Goal: Information Seeking & Learning: Learn about a topic

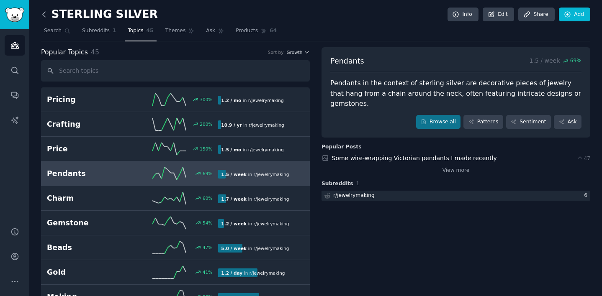
click at [46, 13] on icon at bounding box center [44, 14] width 9 height 9
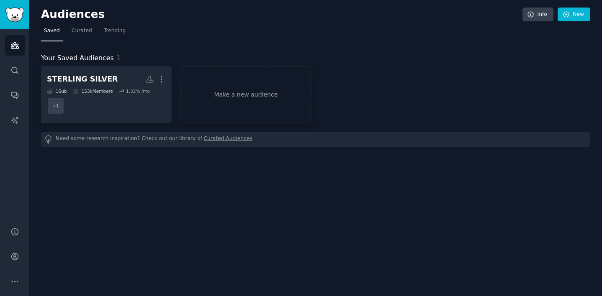
click at [129, 54] on div "Your Saved Audiences 1" at bounding box center [315, 58] width 549 height 10
click at [133, 54] on div "Your Saved Audiences 1" at bounding box center [315, 58] width 549 height 10
click at [216, 93] on link "Make a new audience" at bounding box center [245, 94] width 131 height 57
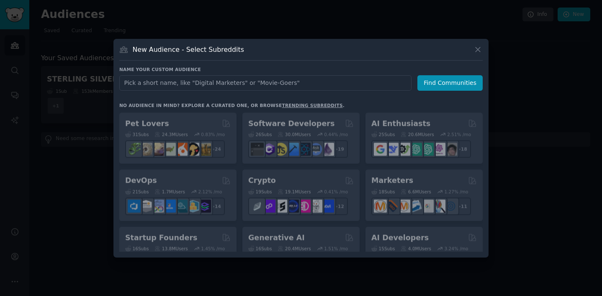
click at [227, 78] on input "text" at bounding box center [265, 82] width 292 height 15
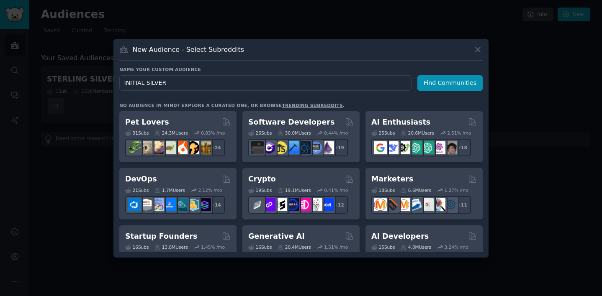
type input "INITIAL SILVER"
click button "Find Communities" at bounding box center [449, 82] width 65 height 15
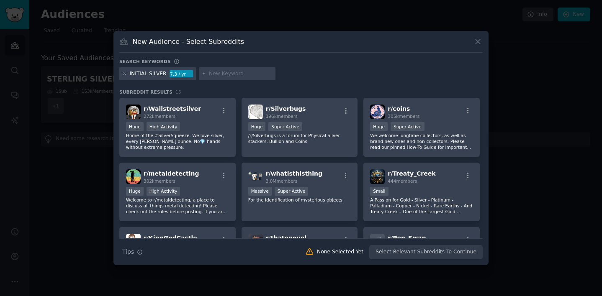
click at [124, 72] on icon at bounding box center [124, 74] width 5 height 5
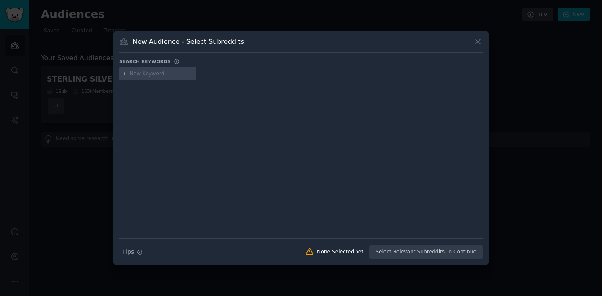
click at [157, 74] on input "text" at bounding box center [162, 74] width 64 height 8
click at [161, 72] on input "INITIALS JEWLLRY" at bounding box center [162, 74] width 64 height 8
type input "INITIALS JEWELLERY"
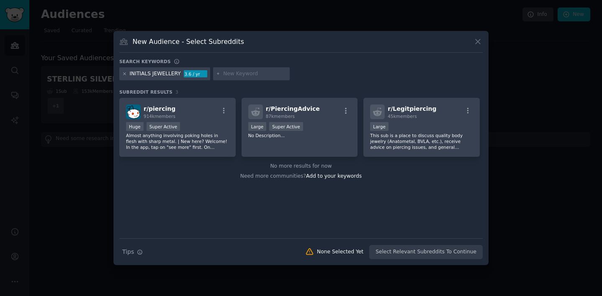
click at [126, 73] on icon at bounding box center [124, 74] width 5 height 5
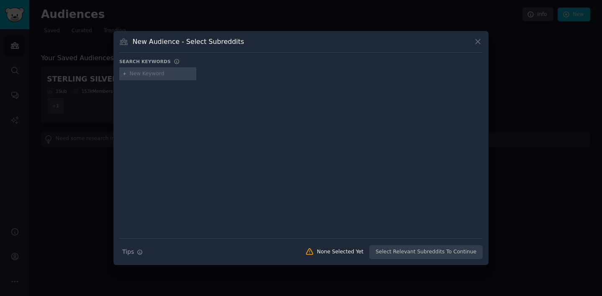
click at [140, 76] on input "text" at bounding box center [162, 74] width 64 height 8
type input "SILVRE NECKLACE"
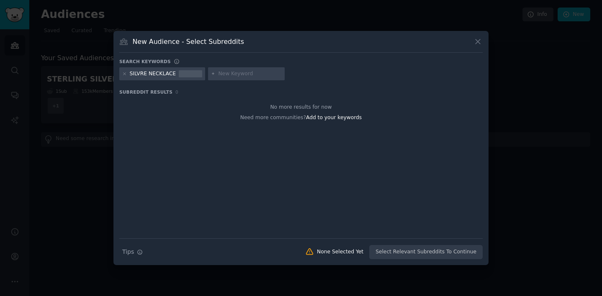
click at [170, 74] on div "SILVRE NECKLACE" at bounding box center [153, 74] width 46 height 8
click at [125, 75] on icon at bounding box center [124, 74] width 5 height 5
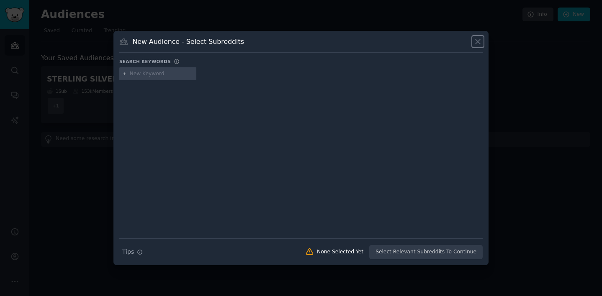
click at [479, 43] on icon at bounding box center [478, 41] width 5 height 5
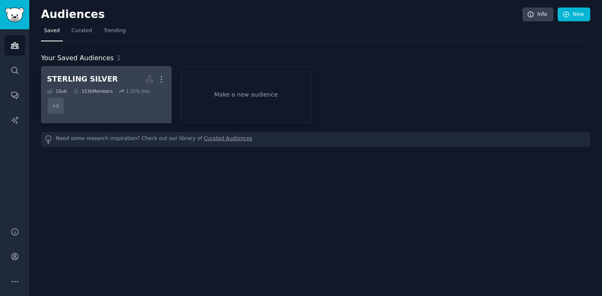
click at [111, 93] on div "153k Members" at bounding box center [93, 91] width 40 height 6
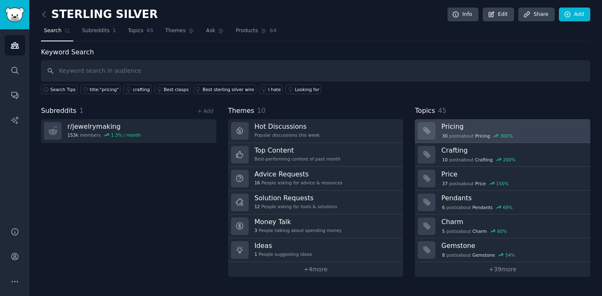
click at [462, 132] on div "30 post s about Pricing 300 %" at bounding box center [512, 135] width 143 height 9
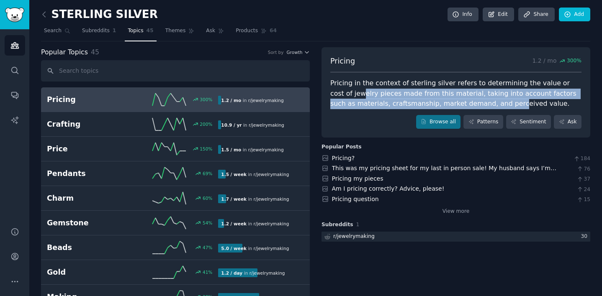
drag, startPoint x: 339, startPoint y: 93, endPoint x: 483, endPoint y: 101, distance: 144.2
click at [484, 101] on div "Pricing in the context of sterling silver refers to determining the value or co…" at bounding box center [455, 93] width 251 height 31
click at [483, 101] on div "Pricing in the context of sterling silver refers to determining the value or co…" at bounding box center [455, 93] width 251 height 31
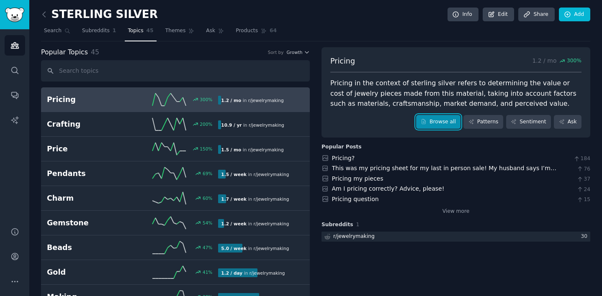
click at [444, 121] on link "Browse all" at bounding box center [438, 122] width 45 height 14
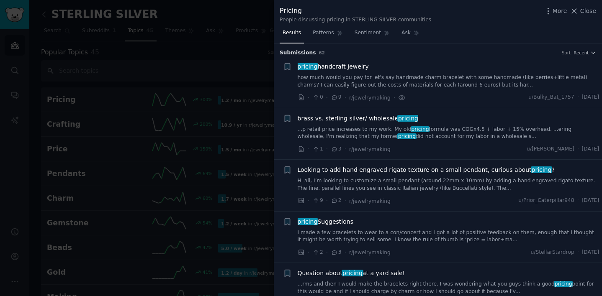
click at [337, 98] on icon at bounding box center [335, 98] width 8 height 6
click at [361, 80] on link "how much would you pay for let's say handmade charm bracelet with some handmade…" at bounding box center [449, 81] width 302 height 15
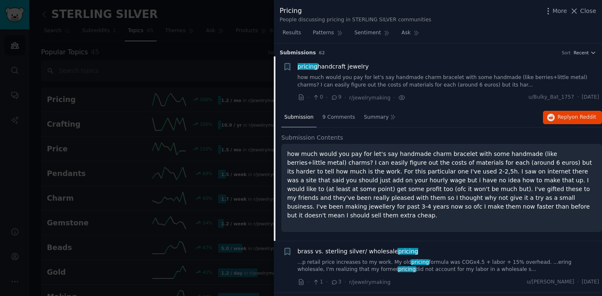
scroll to position [13, 0]
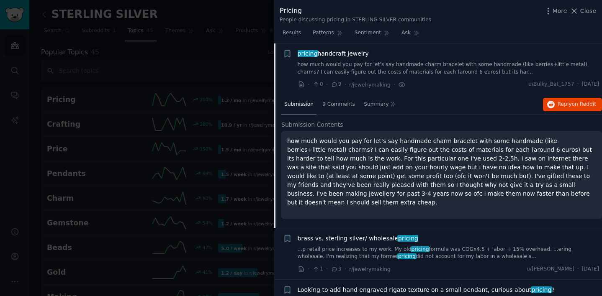
click at [424, 171] on p "how much would you pay for let's say handmade charm bracelet with some handmade…" at bounding box center [441, 172] width 309 height 70
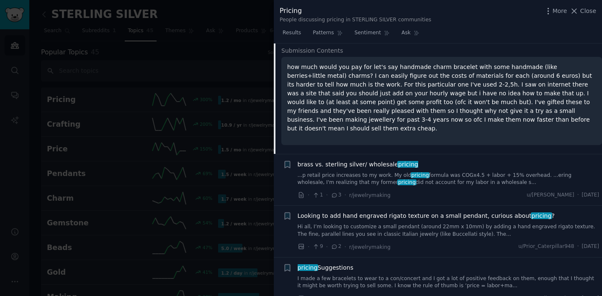
scroll to position [88, 0]
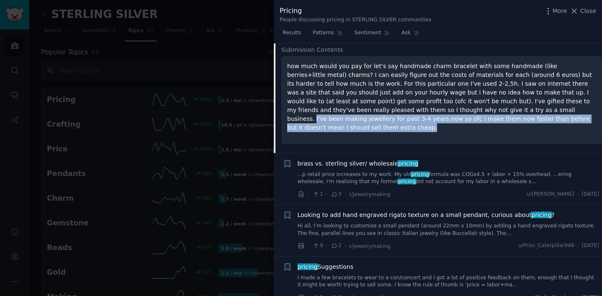
drag, startPoint x: 420, startPoint y: 111, endPoint x: 509, endPoint y: 115, distance: 89.3
click at [510, 115] on p "how much would you pay for let's say handmade charm bracelet with some handmade…" at bounding box center [441, 97] width 309 height 70
click at [509, 115] on p "how much would you pay for let's say handmade charm bracelet with some handmade…" at bounding box center [441, 97] width 309 height 70
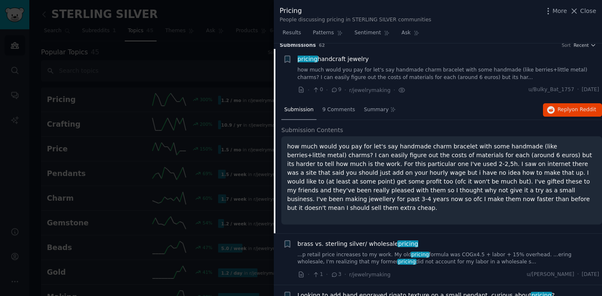
scroll to position [5, 0]
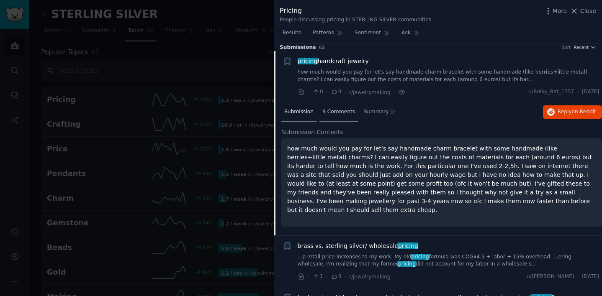
click at [335, 110] on span "9 Comments" at bounding box center [338, 112] width 33 height 8
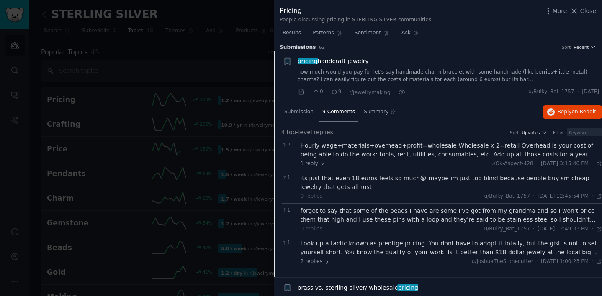
click at [548, 152] on div "Hourly wage+materials+overhead+profit=wholesale Wholesale x 2=retail Overhead i…" at bounding box center [452, 151] width 302 height 18
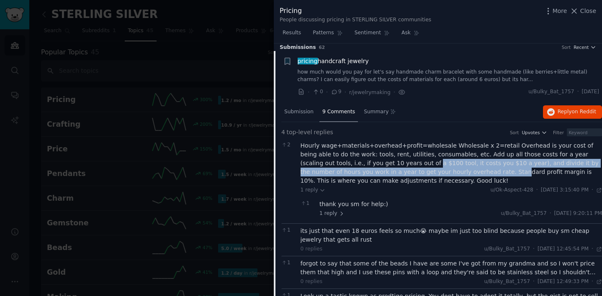
drag, startPoint x: 363, startPoint y: 163, endPoint x: 414, endPoint y: 169, distance: 51.4
click at [414, 169] on div "Hourly wage+materials+overhead+profit=wholesale Wholesale x 2=retail Overhead i…" at bounding box center [452, 164] width 302 height 44
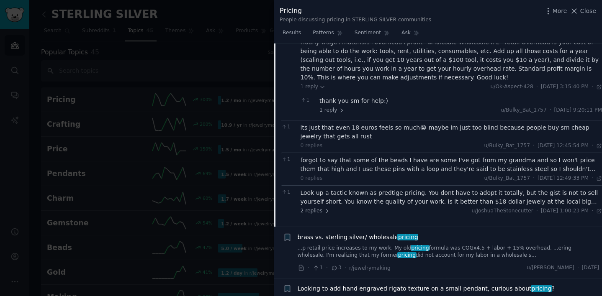
scroll to position [0, 0]
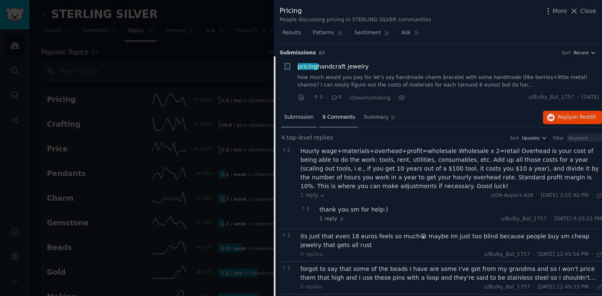
click at [299, 118] on span "Submission" at bounding box center [298, 118] width 29 height 8
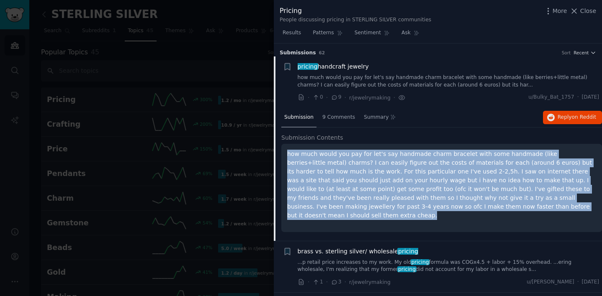
drag, startPoint x: 287, startPoint y: 152, endPoint x: 485, endPoint y: 228, distance: 211.7
click at [485, 228] on div "Submission Contents how much would you pay for let's say handmade charm bracele…" at bounding box center [441, 188] width 321 height 108
copy p "how much would you pay for let's say handmade charm bracelet with some handmade…"
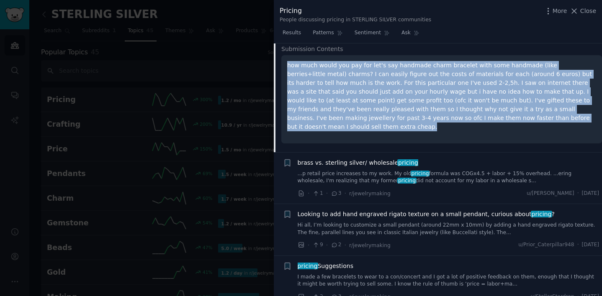
scroll to position [91, 0]
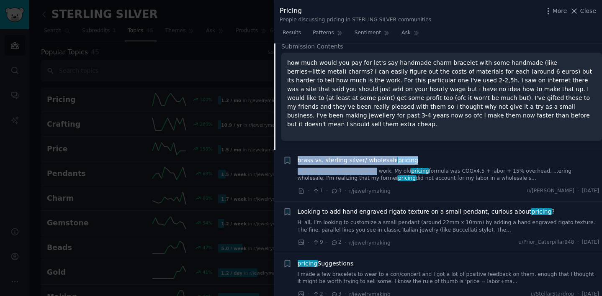
drag, startPoint x: 292, startPoint y: 148, endPoint x: 371, endPoint y: 164, distance: 80.8
click at [371, 164] on li "+ brass vs. sterling silver/ wholesale pricing ...p retail price increases to m…" at bounding box center [438, 176] width 328 height 52
click at [380, 174] on link "...p retail price increases to my work. My old pricing formula was COGx4.5 + la…" at bounding box center [449, 175] width 302 height 15
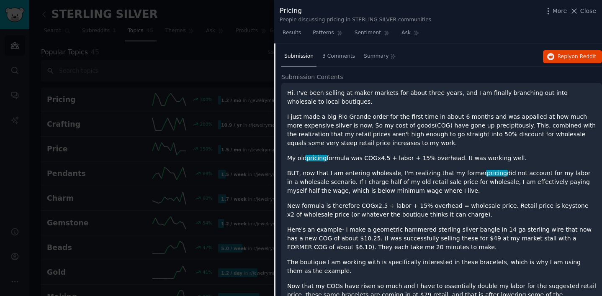
scroll to position [120, 0]
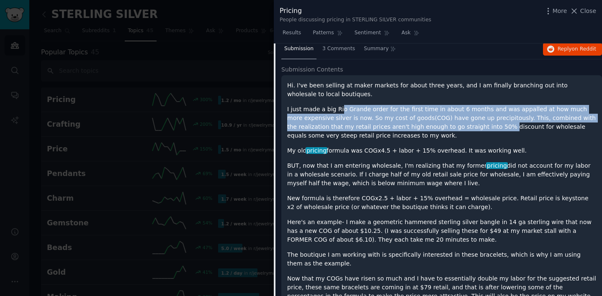
drag, startPoint x: 338, startPoint y: 106, endPoint x: 485, endPoint y: 124, distance: 148.1
click at [486, 124] on p "I just made a big Rio Grande order for the first time in about 6 months and was…" at bounding box center [441, 122] width 309 height 35
click at [485, 124] on p "I just made a big Rio Grande order for the first time in about 6 months and was…" at bounding box center [441, 122] width 309 height 35
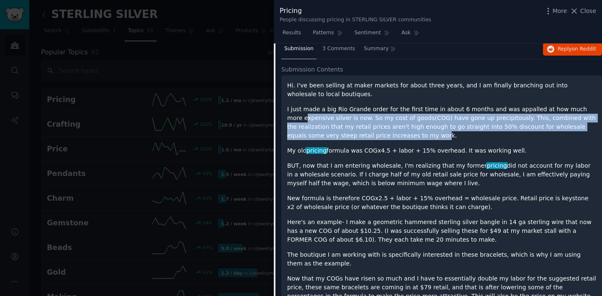
drag, startPoint x: 291, startPoint y: 119, endPoint x: 400, endPoint y: 133, distance: 109.9
click at [402, 133] on p "I just made a big Rio Grande order for the first time in about 6 months and was…" at bounding box center [441, 122] width 309 height 35
click at [397, 133] on p "I just made a big Rio Grande order for the first time in about 6 months and was…" at bounding box center [441, 122] width 309 height 35
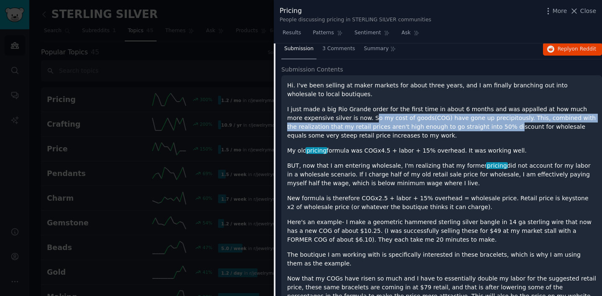
drag, startPoint x: 354, startPoint y: 118, endPoint x: 487, endPoint y: 124, distance: 132.9
click at [492, 124] on p "I just made a big Rio Grande order for the first time in about 6 months and was…" at bounding box center [441, 122] width 309 height 35
click at [487, 124] on p "I just made a big Rio Grande order for the first time in about 6 months and was…" at bounding box center [441, 122] width 309 height 35
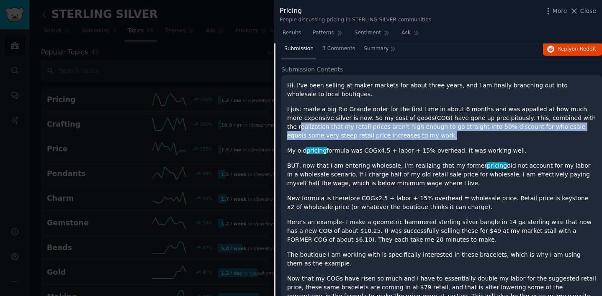
drag, startPoint x: 289, startPoint y: 129, endPoint x: 472, endPoint y: 135, distance: 183.1
click at [474, 135] on p "I just made a big Rio Grande order for the first time in about 6 months and was…" at bounding box center [441, 122] width 309 height 35
click at [472, 135] on p "I just made a big Rio Grande order for the first time in about 6 months and was…" at bounding box center [441, 122] width 309 height 35
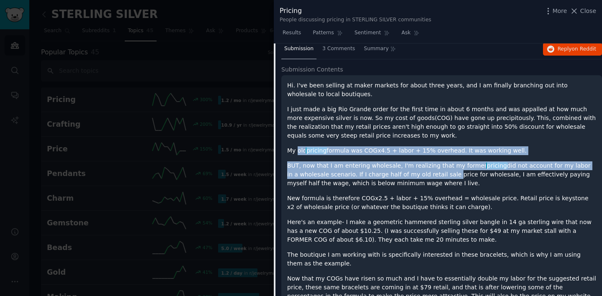
drag, startPoint x: 298, startPoint y: 153, endPoint x: 432, endPoint y: 177, distance: 136.0
click at [432, 177] on p "BUT, now that I am entering wholesale, I'm realizing that my former pricing did…" at bounding box center [441, 175] width 309 height 26
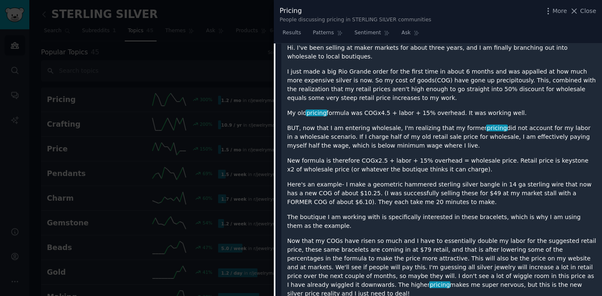
scroll to position [163, 0]
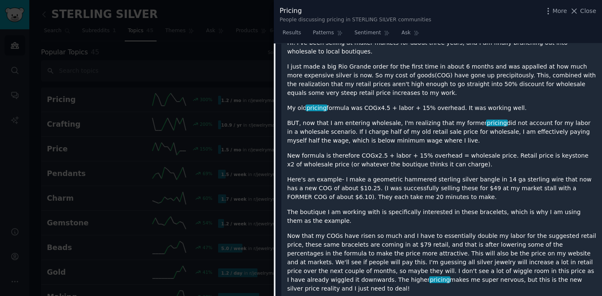
drag, startPoint x: 302, startPoint y: 124, endPoint x: 428, endPoint y: 145, distance: 127.8
click at [428, 145] on p "BUT, now that I am entering wholesale, I'm realizing that my former pricing did…" at bounding box center [441, 132] width 309 height 26
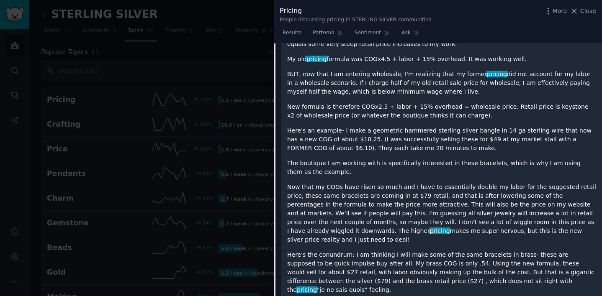
scroll to position [214, 0]
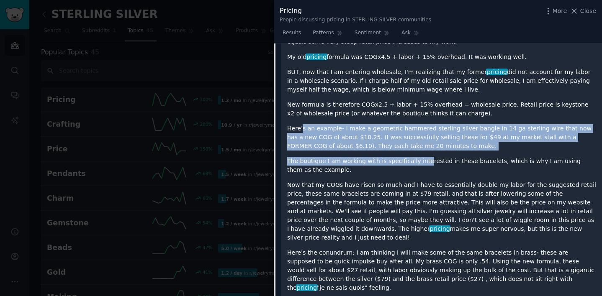
drag, startPoint x: 301, startPoint y: 130, endPoint x: 422, endPoint y: 164, distance: 125.3
click at [422, 164] on div "Hi. I've been selling at maker markets for about three years, and I am finally …" at bounding box center [441, 230] width 309 height 487
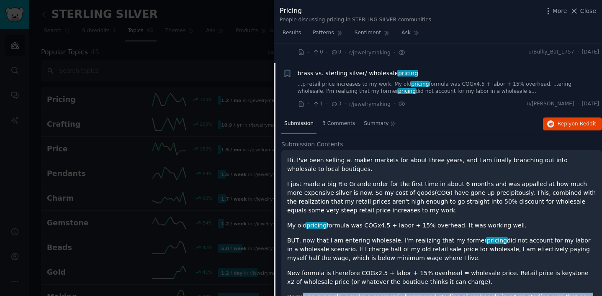
scroll to position [0, 0]
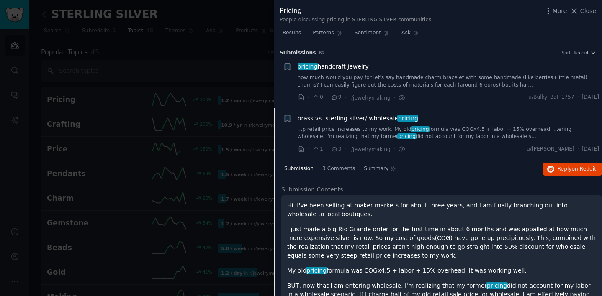
click at [378, 76] on link "how much would you pay for let's say handmade charm bracelet with some handmade…" at bounding box center [449, 81] width 302 height 15
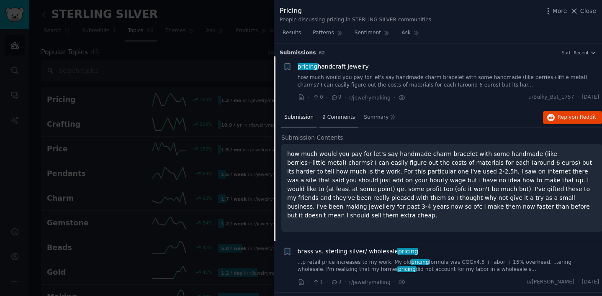
click at [340, 120] on span "9 Comments" at bounding box center [338, 118] width 33 height 8
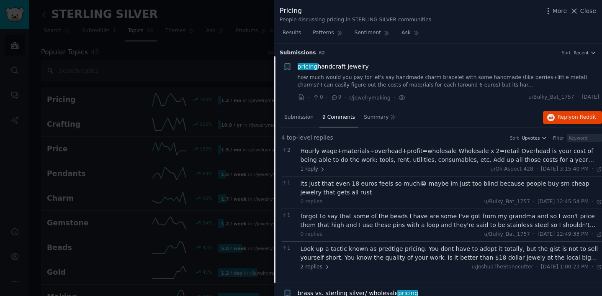
click at [444, 158] on div "Hourly wage+materials+overhead+profit=wholesale Wholesale x 2=retail Overhead i…" at bounding box center [452, 156] width 302 height 18
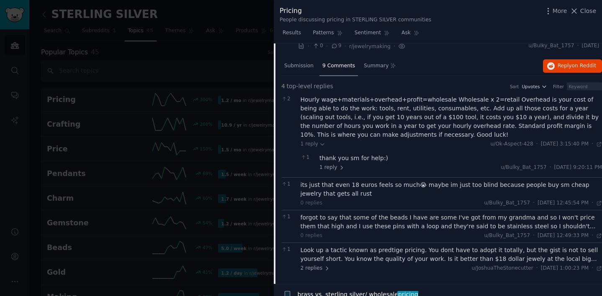
scroll to position [55, 0]
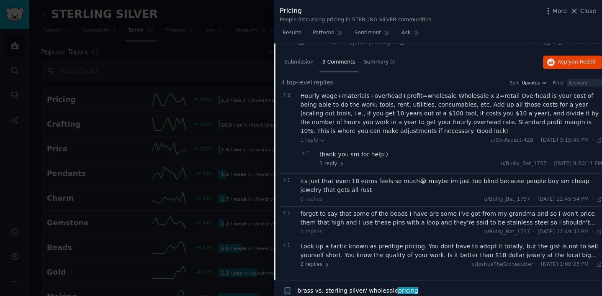
click at [351, 184] on div "its just that even 18 euros feels so much😭 maybe im just too blind because peop…" at bounding box center [452, 186] width 302 height 18
click at [373, 186] on div "its just that even 18 euros feels so much😭 maybe im just too blind because peop…" at bounding box center [452, 186] width 302 height 18
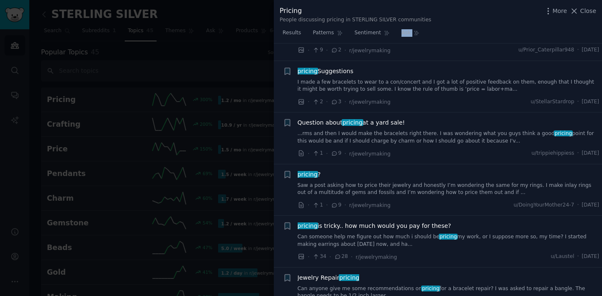
scroll to position [215, 0]
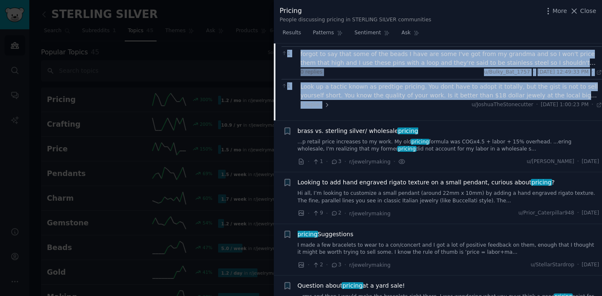
drag, startPoint x: 301, startPoint y: 96, endPoint x: 405, endPoint y: 105, distance: 104.7
click at [405, 105] on div "2 Hourly wage+materials+overhead+profit=wholesale Wholesale x 2=retail Overhead…" at bounding box center [441, 20] width 321 height 183
click at [394, 89] on div "Look up a tactic known as predtige pricing. You dont have to adopt it totally, …" at bounding box center [452, 91] width 302 height 18
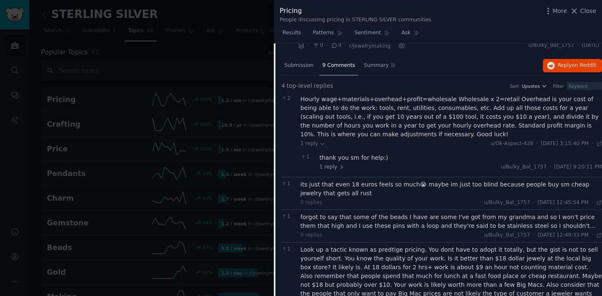
scroll to position [26, 0]
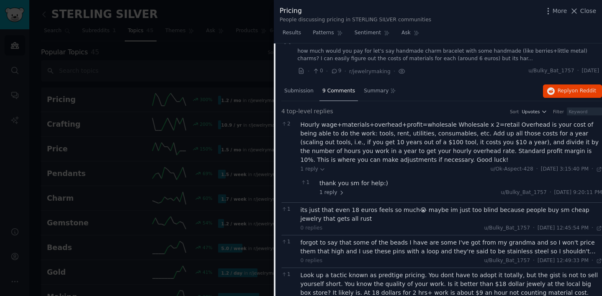
click at [376, 247] on div "forgot to say that some of the beads I have are some I've got from my grandma a…" at bounding box center [452, 248] width 302 height 18
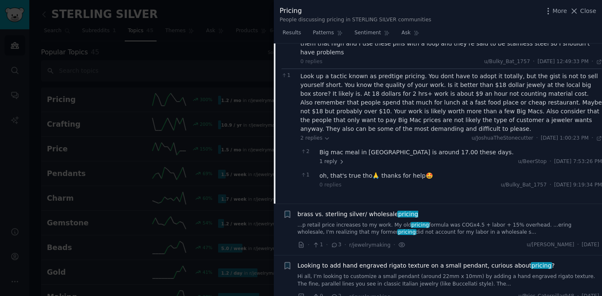
scroll to position [236, 0]
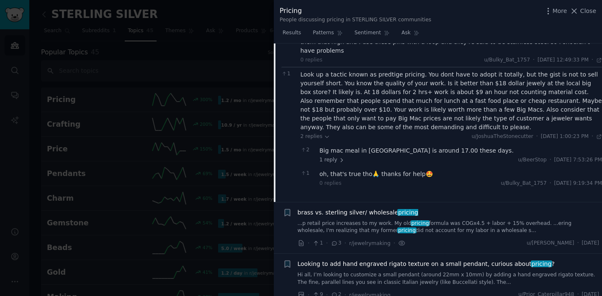
click at [378, 220] on link "...p retail price increases to my work. My old pricing formula was COGx4.5 + la…" at bounding box center [449, 227] width 302 height 15
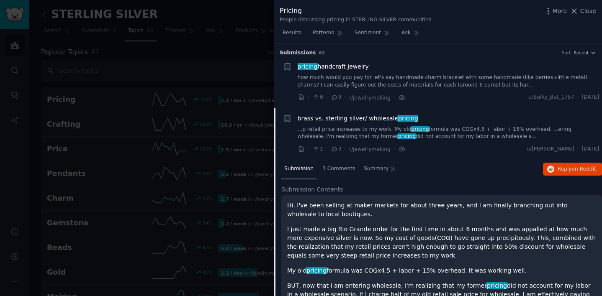
click at [361, 80] on link "how much would you pay for let's say handmade charm bracelet with some handmade…" at bounding box center [449, 81] width 302 height 15
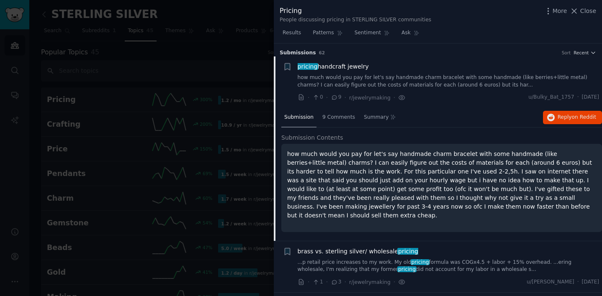
scroll to position [13, 0]
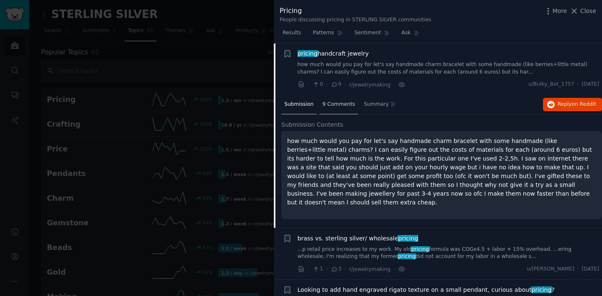
click at [339, 101] on span "9 Comments" at bounding box center [338, 105] width 33 height 8
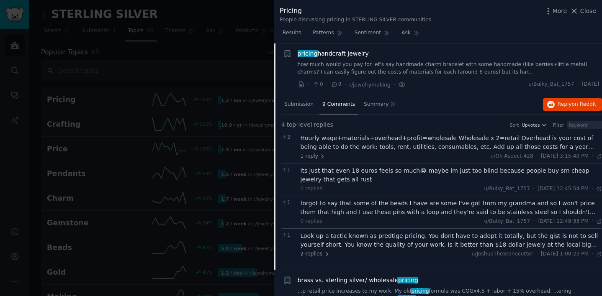
click at [349, 145] on div "Hourly wage+materials+overhead+profit=wholesale Wholesale x 2=retail Overhead i…" at bounding box center [452, 143] width 302 height 18
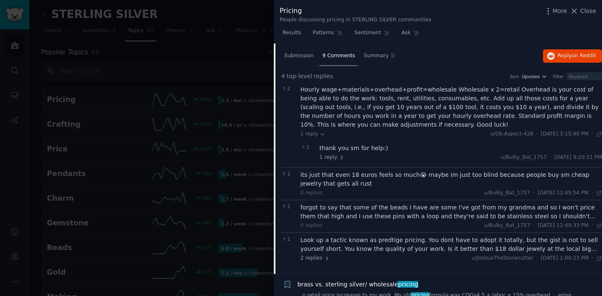
scroll to position [93, 0]
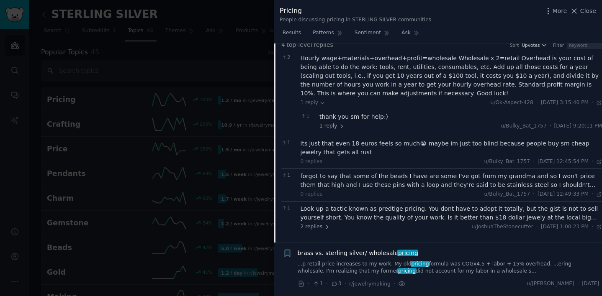
click at [348, 148] on div "its just that even 18 euros feels so much😭 maybe im just too blind because peop…" at bounding box center [452, 148] width 302 height 18
click at [351, 191] on div "0 replies u/Bulky_Bat_1757 · [DATE] 12:49:33 PM Thu 8/14/2025 ·" at bounding box center [452, 195] width 302 height 8
click at [352, 213] on div "Look up a tactic known as predtige pricing. You dont have to adopt it totally, …" at bounding box center [452, 214] width 302 height 18
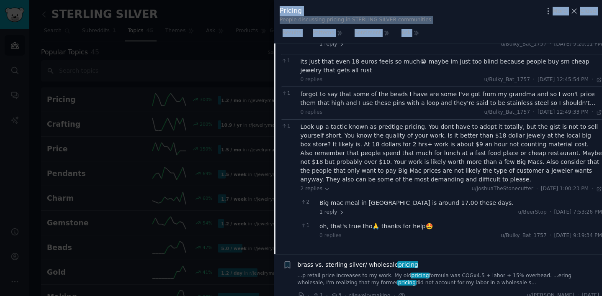
scroll to position [267, 0]
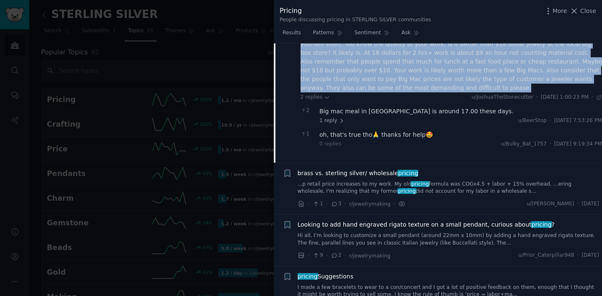
drag, startPoint x: 300, startPoint y: 144, endPoint x: 392, endPoint y: 89, distance: 107.6
click at [392, 89] on div "2 Hourly wage+materials+overhead+profit=wholesale Wholesale x 2=retail Overhead…" at bounding box center [441, 15] width 321 height 277
copy div "Loremi dolo+sitametco+adipisci+elitse=doeiusmod Temporinc u 3=labore Etdolore m…"
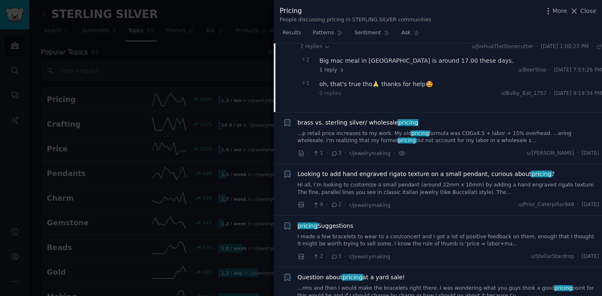
scroll to position [318, 0]
click at [353, 123] on span "brass vs. sterling silver/ wholesale pricing" at bounding box center [358, 122] width 121 height 9
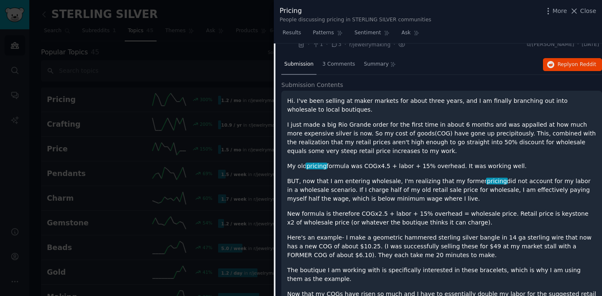
scroll to position [106, 0]
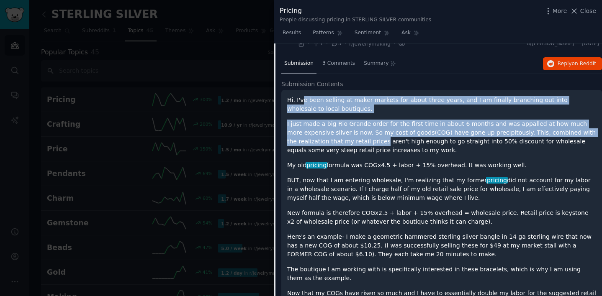
drag, startPoint x: 302, startPoint y: 97, endPoint x: 371, endPoint y: 142, distance: 82.2
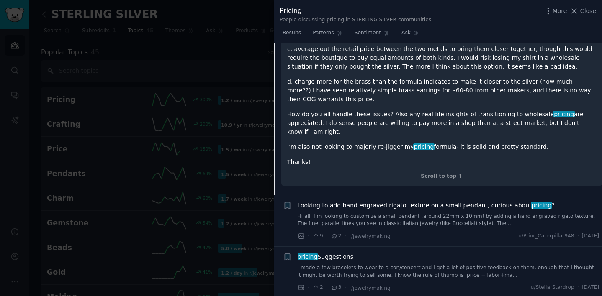
scroll to position [654, 0]
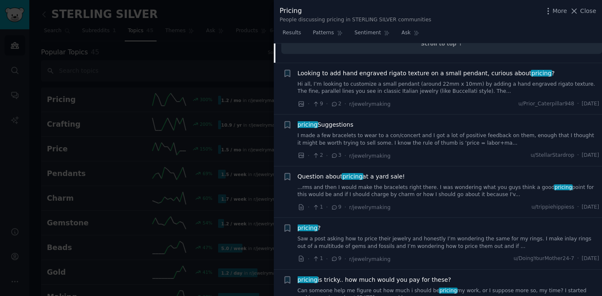
click at [366, 69] on div "Looking to add hand engraved rigato texture on a small pendant, curious about p…" at bounding box center [449, 82] width 302 height 26
click at [364, 81] on link "Hi all, I’m looking to customize a small pendant (around 22mm x 10mm) by adding…" at bounding box center [449, 88] width 302 height 15
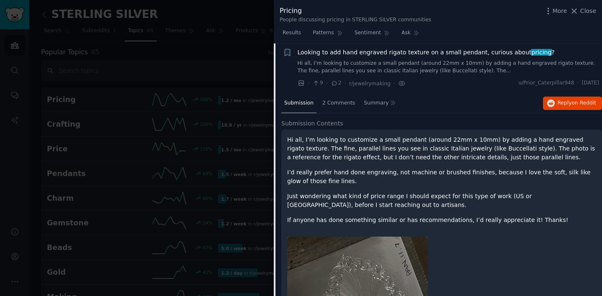
scroll to position [116, 0]
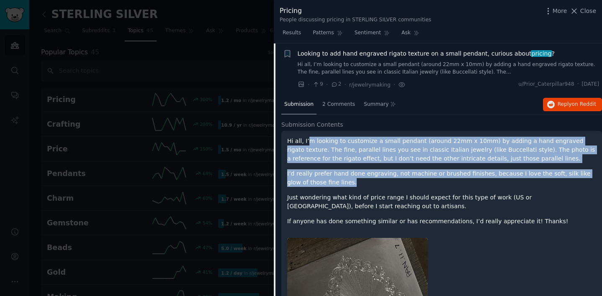
drag, startPoint x: 309, startPoint y: 140, endPoint x: 417, endPoint y: 187, distance: 118.5
click at [417, 187] on div "Hi all, I’m looking to customize a small pendant (around 22mm x 10mm) by adding…" at bounding box center [441, 181] width 309 height 89
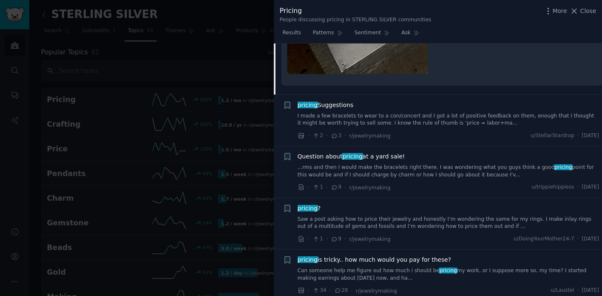
scroll to position [458, 0]
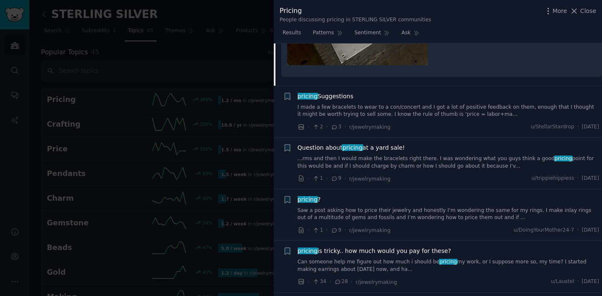
click at [446, 158] on link "...rms and then I would make the bracelets right there. I was wondering what yo…" at bounding box center [449, 162] width 302 height 15
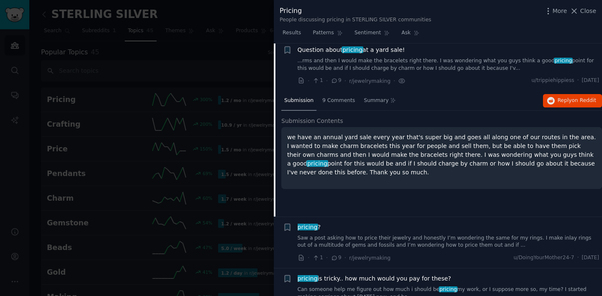
scroll to position [220, 0]
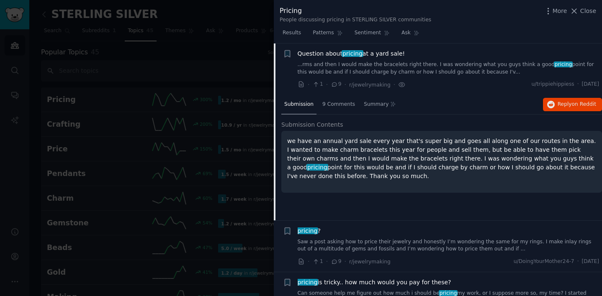
drag, startPoint x: 294, startPoint y: 142, endPoint x: 437, endPoint y: 176, distance: 147.1
click at [437, 176] on p "we have an annual yard sale every year that's super big and goes all along one …" at bounding box center [441, 159] width 309 height 44
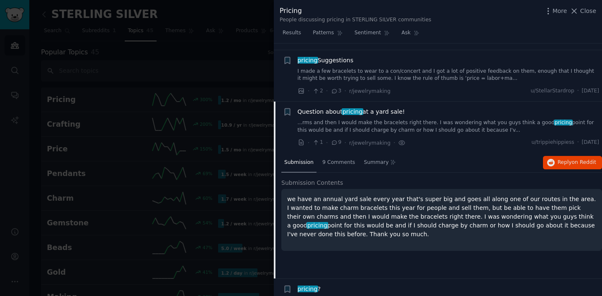
scroll to position [0, 0]
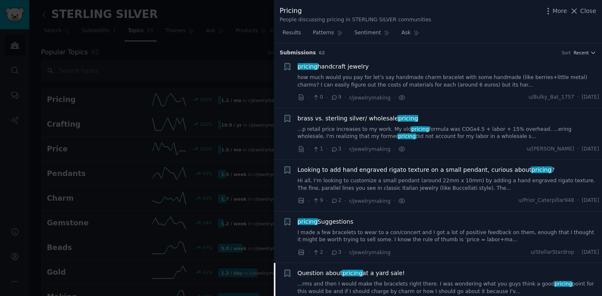
click at [197, 55] on div at bounding box center [301, 148] width 602 height 296
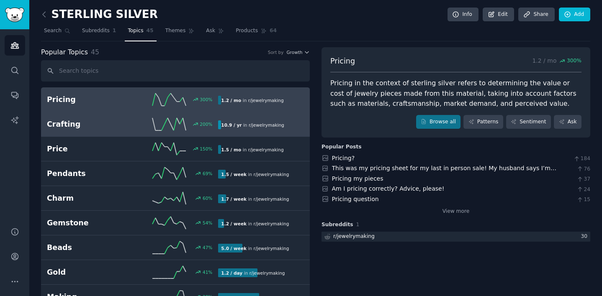
click at [108, 130] on div "Crafting 200 % 10.9 / yr in r/ jewelrymaking" at bounding box center [175, 124] width 257 height 13
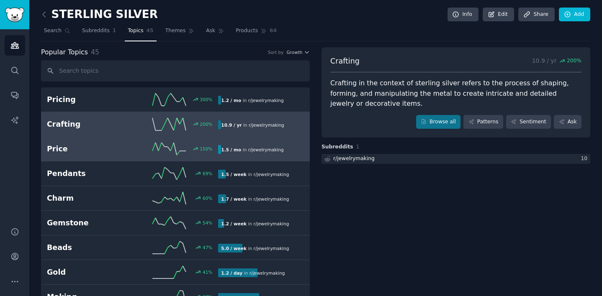
click at [159, 155] on icon at bounding box center [168, 149] width 33 height 13
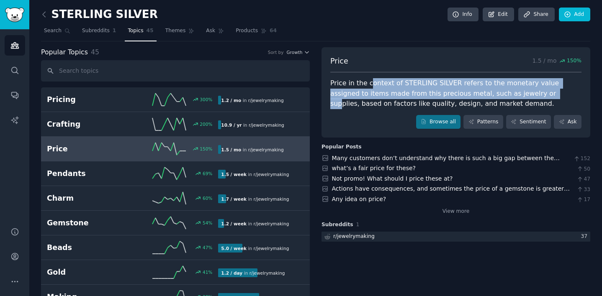
drag, startPoint x: 367, startPoint y: 80, endPoint x: 508, endPoint y: 93, distance: 142.1
click at [508, 93] on div "Price in the context of STERLING SILVER refers to the monetary value assigned t…" at bounding box center [455, 93] width 251 height 31
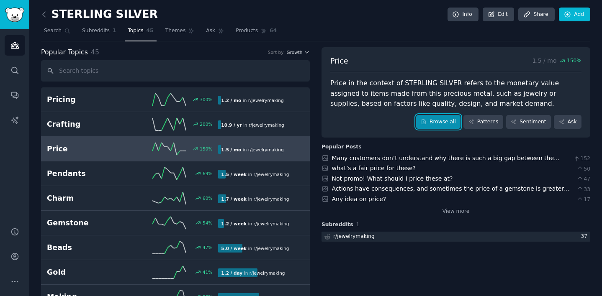
click at [437, 123] on link "Browse all" at bounding box center [438, 122] width 45 height 14
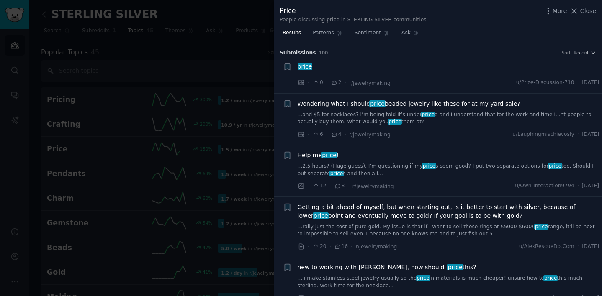
click at [385, 113] on link "...and $5 for necklaces? I’m being told it’s under price d and i understand tha…" at bounding box center [449, 118] width 302 height 15
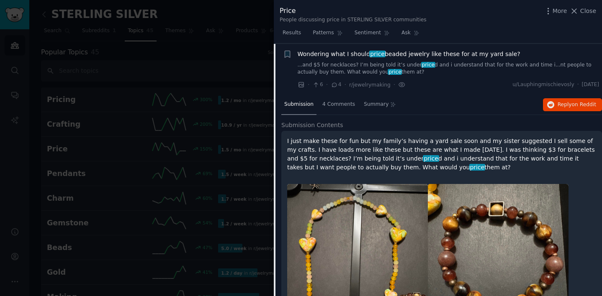
scroll to position [50, 0]
drag, startPoint x: 294, startPoint y: 142, endPoint x: 437, endPoint y: 169, distance: 146.2
click at [437, 169] on p "I just make these for fun but my family’s having a yard sale soon and my sister…" at bounding box center [441, 154] width 309 height 35
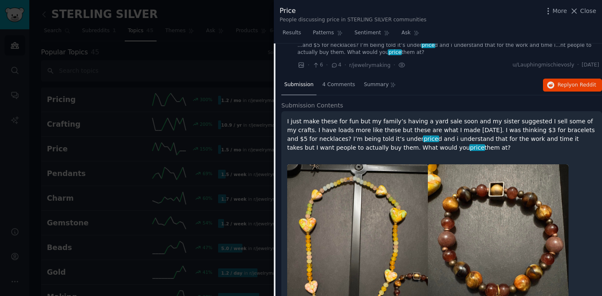
scroll to position [74, 0]
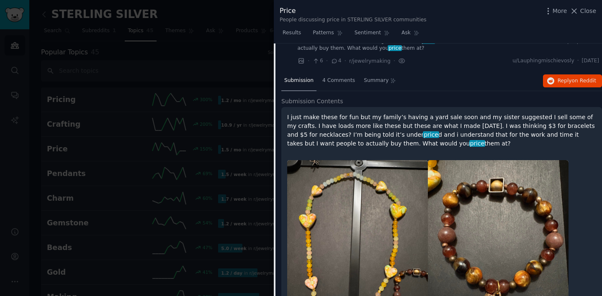
drag, startPoint x: 318, startPoint y: 137, endPoint x: 432, endPoint y: 134, distance: 113.9
click at [432, 134] on p "I just make these for fun but my family’s having a yard sale soon and my sister…" at bounding box center [441, 130] width 309 height 35
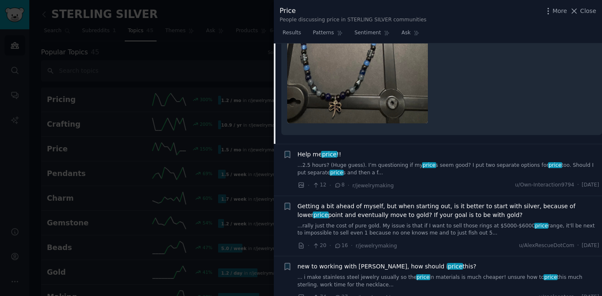
scroll to position [497, 0]
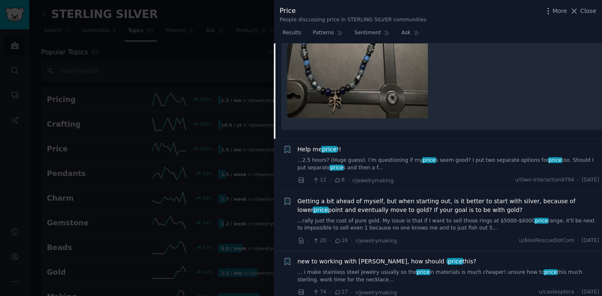
click at [360, 162] on link "...2.5 hours? (Huge guess). I’m questioning if my price s seem good? I put two …" at bounding box center [449, 164] width 302 height 15
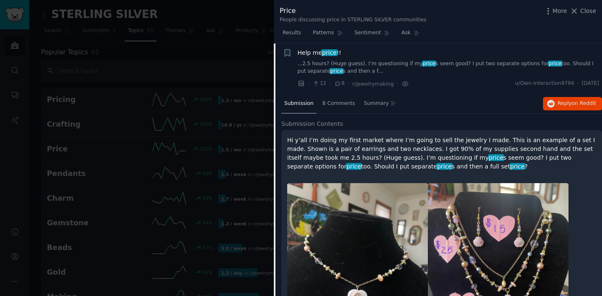
scroll to position [102, 0]
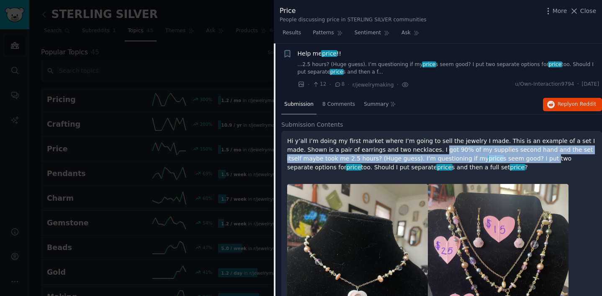
drag, startPoint x: 417, startPoint y: 146, endPoint x: 505, endPoint y: 165, distance: 89.9
click at [505, 165] on p "Hi y’all I’m doing my first market where I’m going to sell the jewelry I made. …" at bounding box center [441, 154] width 309 height 35
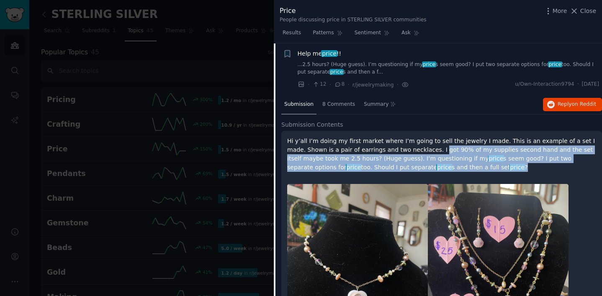
click at [505, 165] on p "Hi y’all I’m doing my first market where I’m going to sell the jewelry I made. …" at bounding box center [441, 154] width 309 height 35
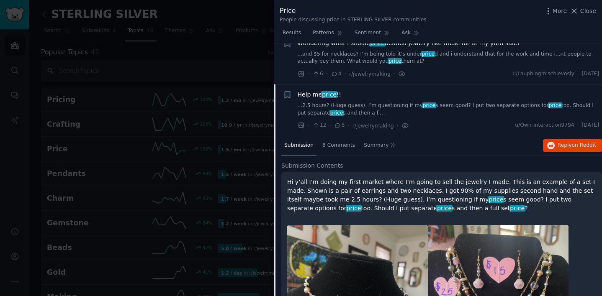
scroll to position [58, 0]
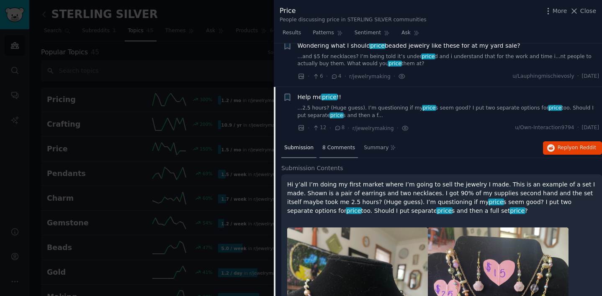
click at [342, 147] on span "8 Comments" at bounding box center [338, 148] width 33 height 8
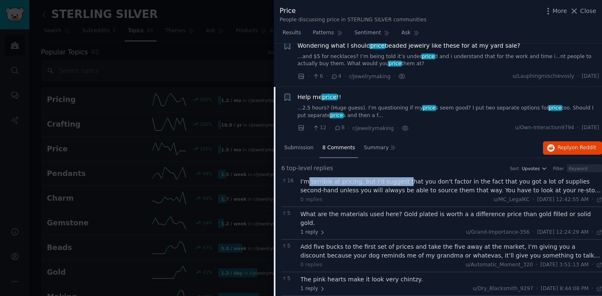
drag, startPoint x: 308, startPoint y: 181, endPoint x: 403, endPoint y: 185, distance: 95.5
click at [403, 185] on div "I'm terrible at pricing, but I'd suggest that you don't factor in the fact that…" at bounding box center [452, 187] width 302 height 18
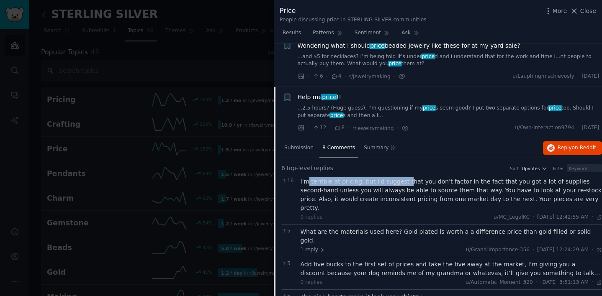
click at [403, 185] on div "I'm terrible at pricing, but I'd suggest that you don't factor in the fact that…" at bounding box center [452, 195] width 302 height 35
click at [376, 228] on div "What are the materials used here? Gold plated is worth a a difference price tha…" at bounding box center [452, 237] width 302 height 18
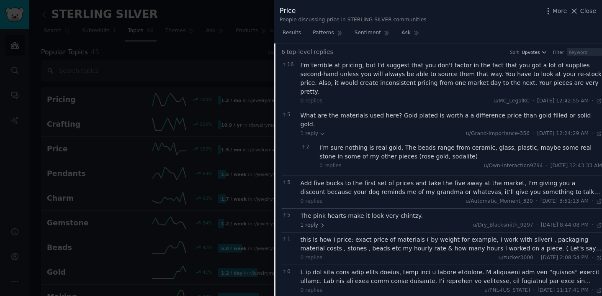
scroll to position [180, 0]
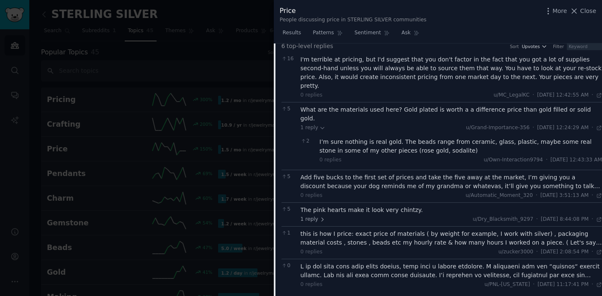
click at [361, 173] on div "Add five bucks to the first set of prices and take the five away at the market,…" at bounding box center [452, 182] width 302 height 18
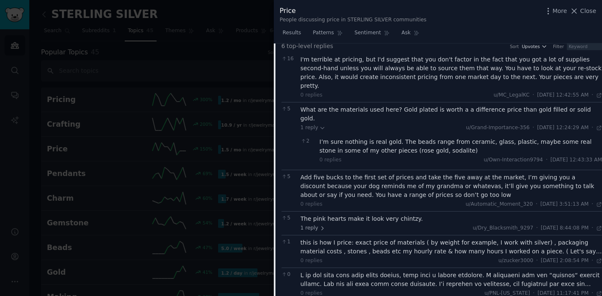
click at [352, 215] on div "The pink hearts make it look very chintzy." at bounding box center [452, 219] width 302 height 9
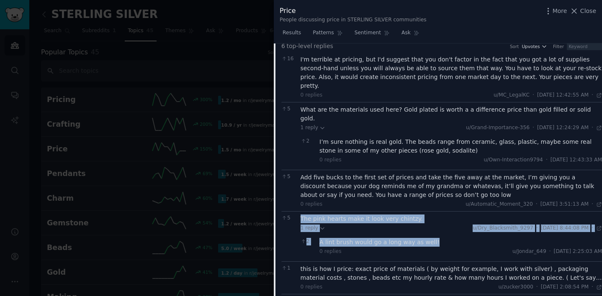
drag, startPoint x: 435, startPoint y: 224, endPoint x: 290, endPoint y: 201, distance: 147.4
click at [290, 211] on div "5 The pink hearts make it look very chintzy. 1 reply u/Dry_Blacksmith_9297 · [D…" at bounding box center [441, 236] width 321 height 50
copy div "The pink hearts make it look very chintzy. 1 reply u/Dry_Blacksmith_9297 · [DAT…"
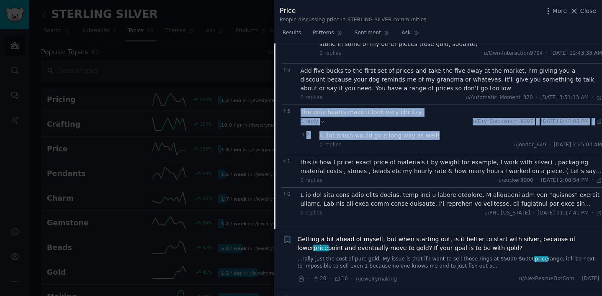
click at [364, 158] on div "this is how I price: exact price of materials ( by weight for example, I work w…" at bounding box center [452, 167] width 302 height 18
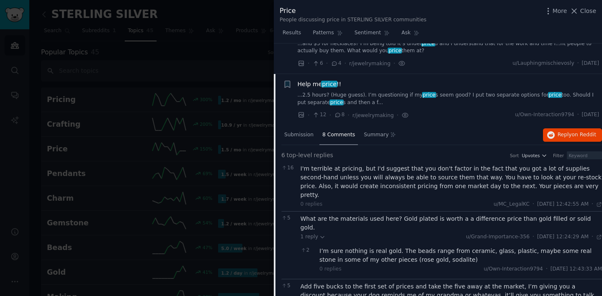
scroll to position [0, 0]
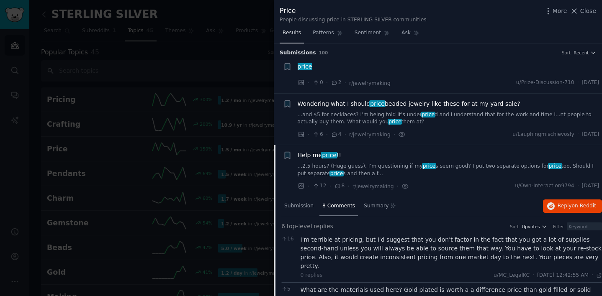
click at [296, 29] on span "Results" at bounding box center [292, 33] width 18 height 8
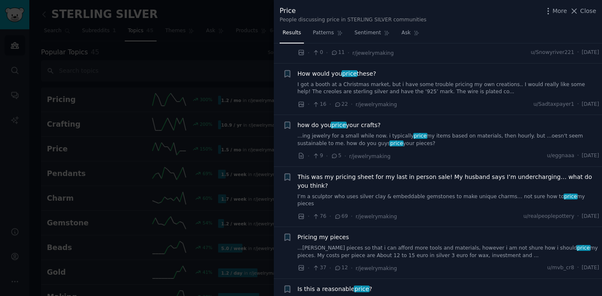
scroll to position [530, 0]
click at [376, 129] on span "how do you price your crafts?" at bounding box center [339, 125] width 83 height 9
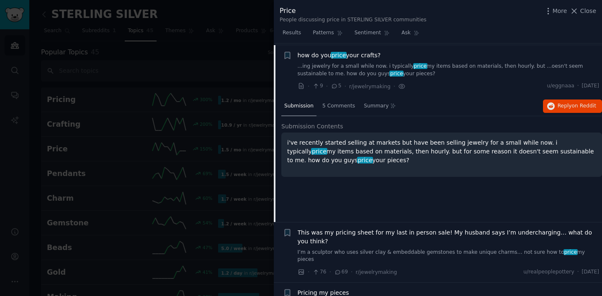
scroll to position [601, 0]
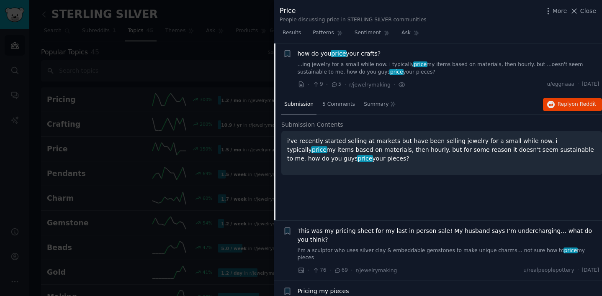
click at [183, 94] on div at bounding box center [301, 148] width 602 height 296
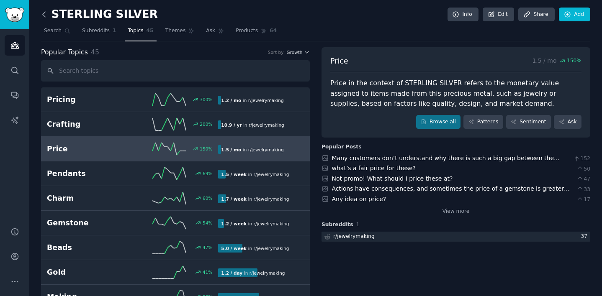
click at [44, 15] on icon at bounding box center [44, 14] width 3 height 5
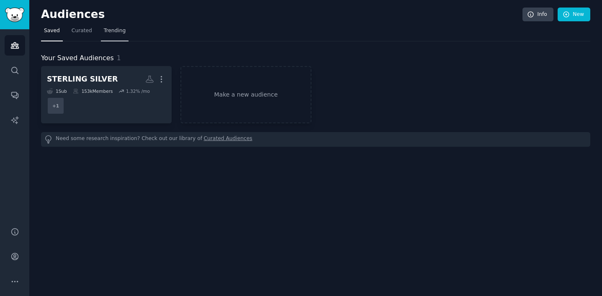
click at [122, 30] on span "Trending" at bounding box center [115, 31] width 22 height 8
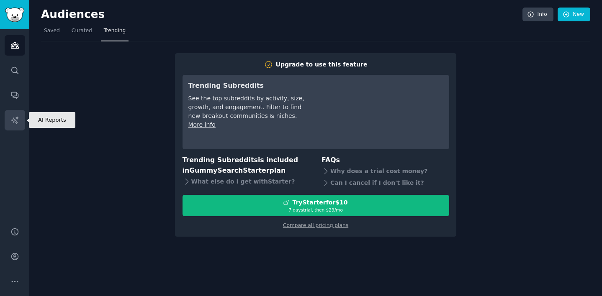
click at [17, 120] on icon "Sidebar" at bounding box center [14, 120] width 9 height 9
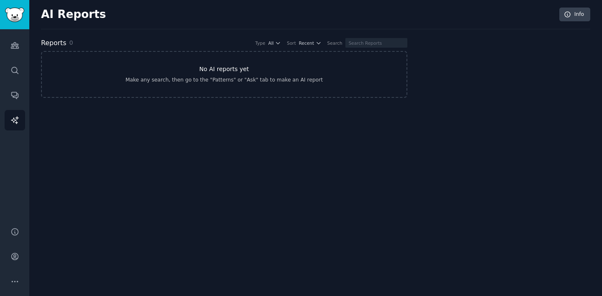
click at [222, 68] on h3 "No AI reports yet" at bounding box center [224, 69] width 50 height 9
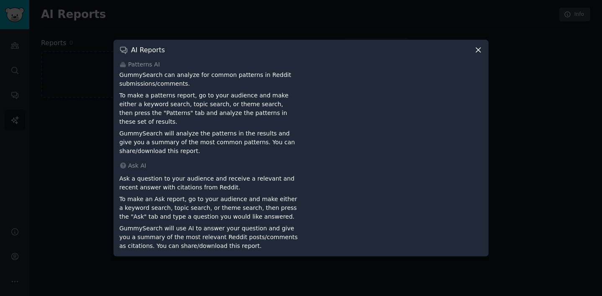
click at [480, 52] on icon at bounding box center [478, 50] width 5 height 5
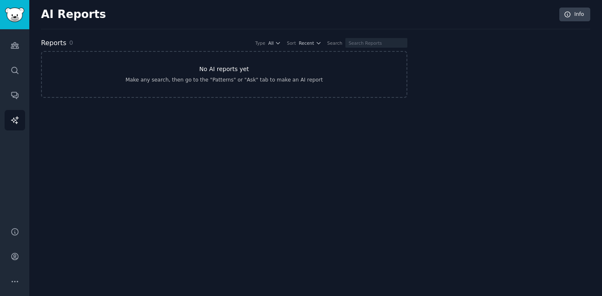
click at [234, 84] on div "Make any search, then go to the "Patterns" or "Ask" tab to make an AI report" at bounding box center [224, 81] width 197 height 8
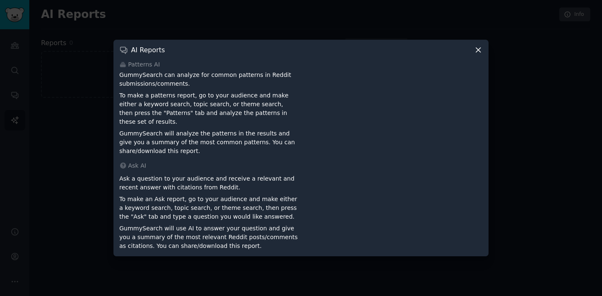
click at [201, 162] on div "Ask AI" at bounding box center [300, 166] width 363 height 9
click at [251, 213] on p "To make an Ask report, go to your audience and make either a keyword search, to…" at bounding box center [208, 208] width 179 height 26
click at [252, 195] on p "To make an Ask report, go to your audience and make either a keyword search, to…" at bounding box center [208, 208] width 179 height 26
click at [477, 52] on icon at bounding box center [478, 50] width 9 height 9
